Goal: Task Accomplishment & Management: Manage account settings

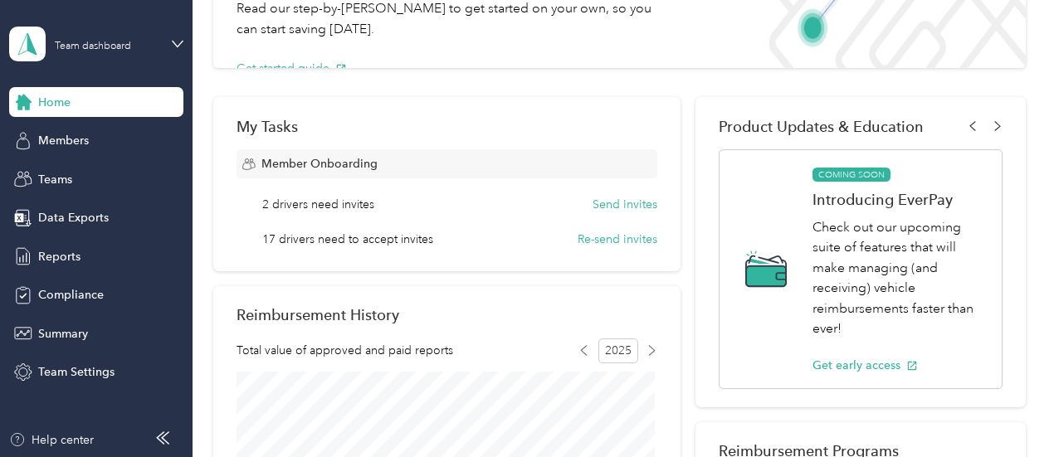
scroll to position [249, 0]
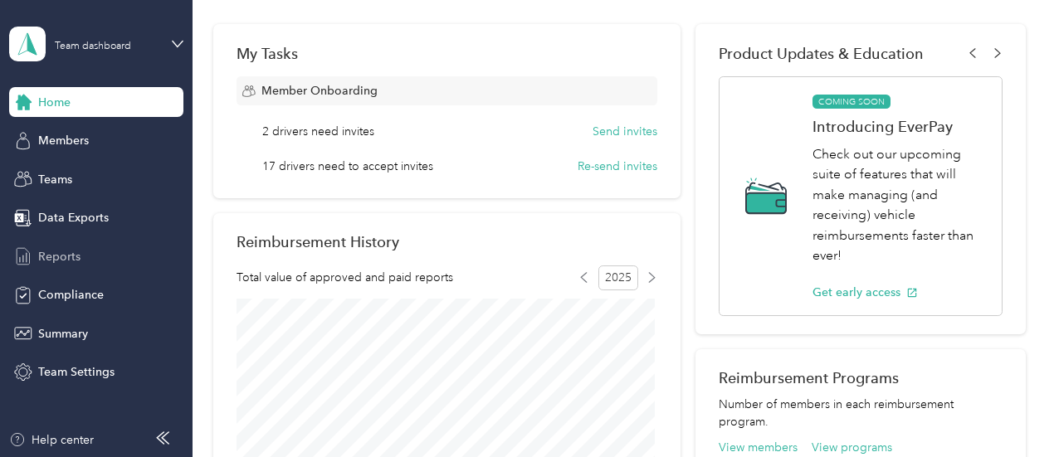
drag, startPoint x: 56, startPoint y: 261, endPoint x: 100, endPoint y: 261, distance: 44.0
click at [56, 261] on span "Reports" at bounding box center [59, 256] width 42 height 17
